Goal: Find specific page/section: Find specific page/section

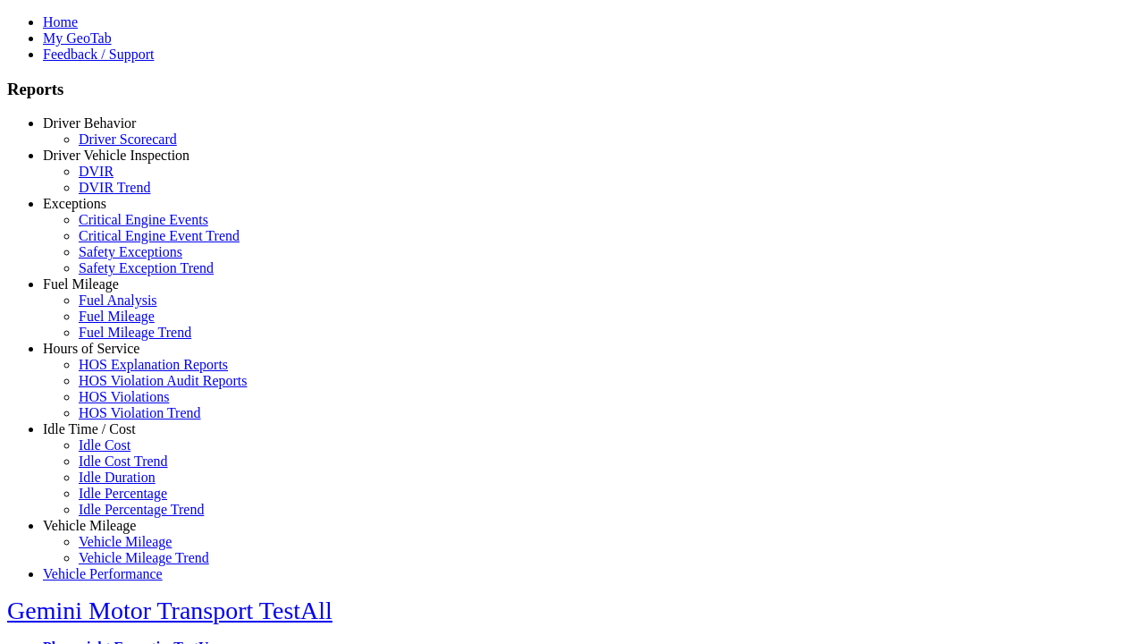
click at [103, 436] on link "Idle Time / Cost" at bounding box center [89, 428] width 93 height 15
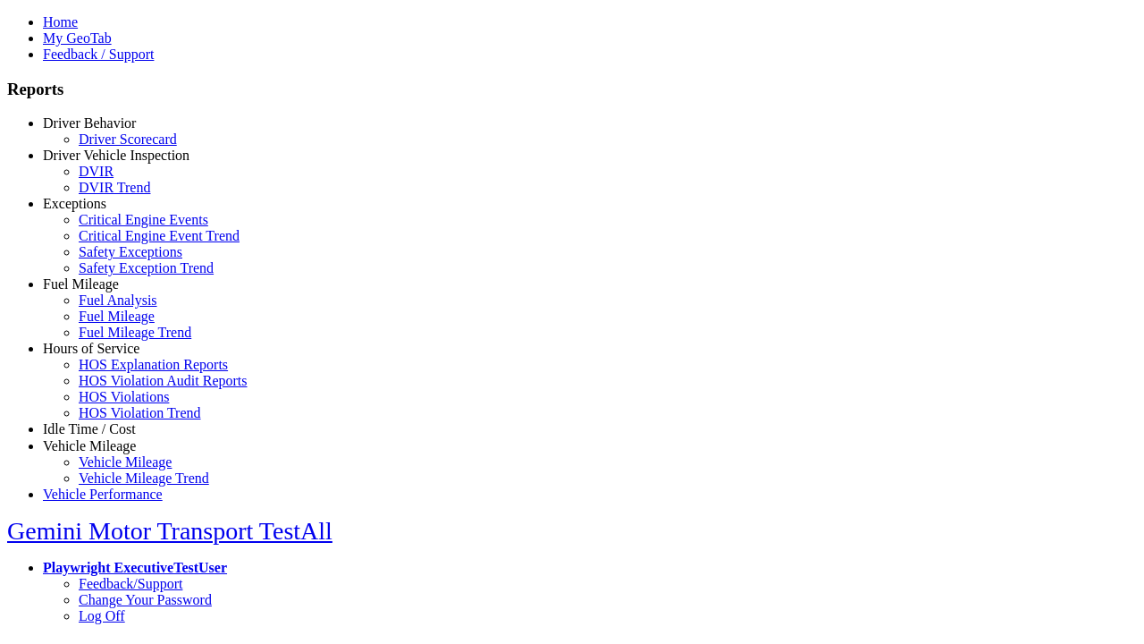
click at [116, 452] on link "Idle Cost" at bounding box center [105, 444] width 52 height 15
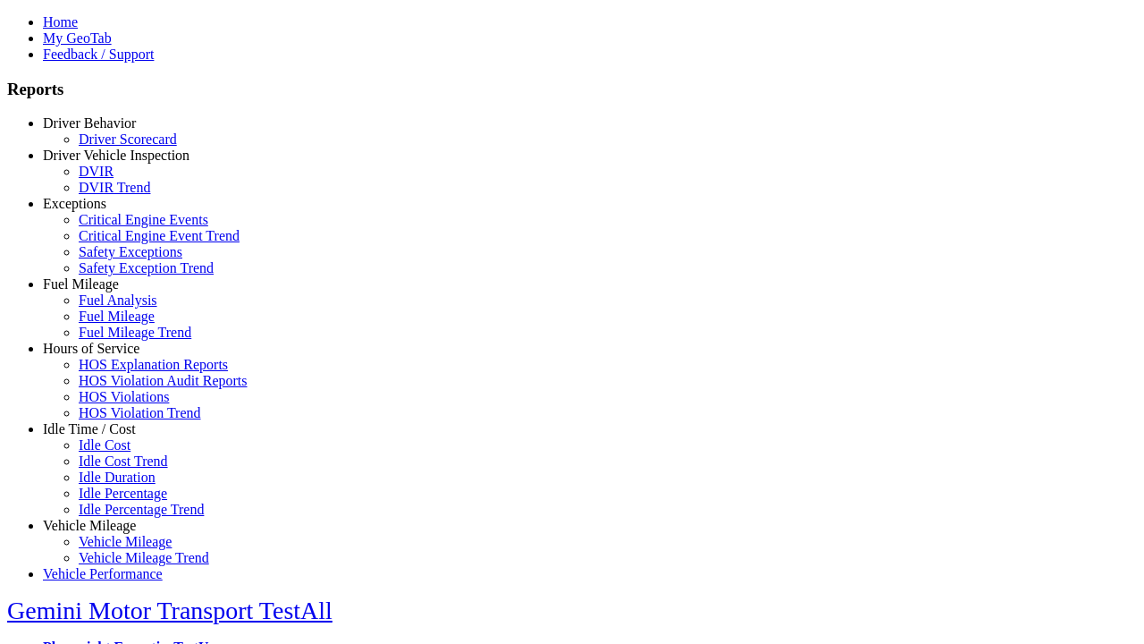
type input "*********"
